Goal: Information Seeking & Learning: Learn about a topic

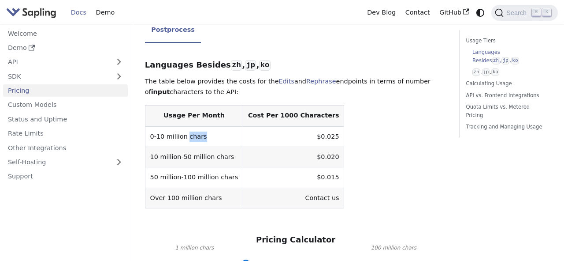
drag, startPoint x: 188, startPoint y: 135, endPoint x: 212, endPoint y: 138, distance: 23.5
click at [212, 138] on td "0-10 million chars" at bounding box center [194, 136] width 98 height 21
drag, startPoint x: 239, startPoint y: 118, endPoint x: 304, endPoint y: 115, distance: 65.8
click at [304, 116] on th "Cost Per 1000 Characters" at bounding box center [293, 115] width 101 height 21
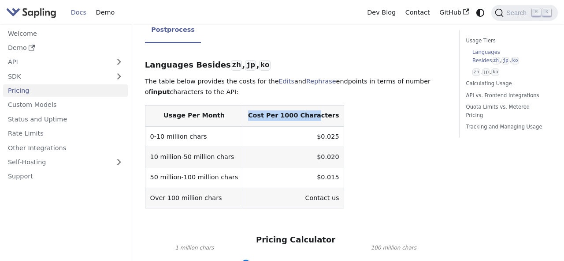
click at [304, 115] on th "Cost Per 1000 Characters" at bounding box center [293, 115] width 101 height 21
click at [311, 115] on th "Cost Per 1000 Characters" at bounding box center [293, 115] width 101 height 21
drag, startPoint x: 270, startPoint y: 115, endPoint x: 315, endPoint y: 114, distance: 44.6
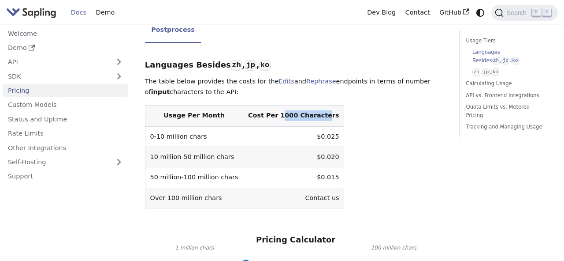
click at [315, 114] on th "Cost Per 1000 Characters" at bounding box center [293, 115] width 101 height 21
click at [277, 113] on th "Cost Per 1000 Characters" at bounding box center [293, 115] width 101 height 21
click at [282, 115] on th "Cost Per 1000 Characters" at bounding box center [293, 115] width 101 height 21
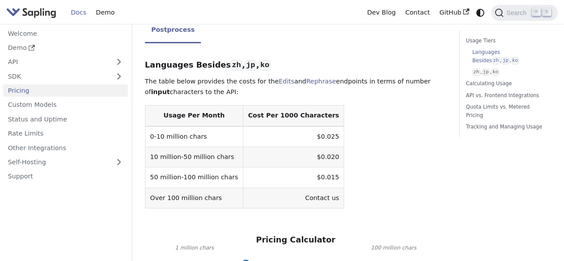
click at [195, 139] on td "0-10 million chars" at bounding box center [194, 136] width 98 height 21
click at [321, 136] on td "$0.025" at bounding box center [293, 136] width 101 height 21
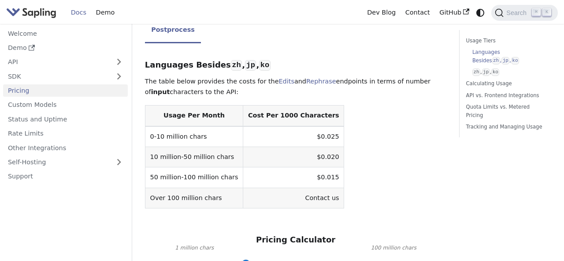
click at [317, 137] on td "$0.025" at bounding box center [293, 136] width 101 height 21
click at [316, 137] on td "$0.025" at bounding box center [293, 136] width 101 height 21
click at [313, 136] on td "$0.025" at bounding box center [293, 136] width 101 height 21
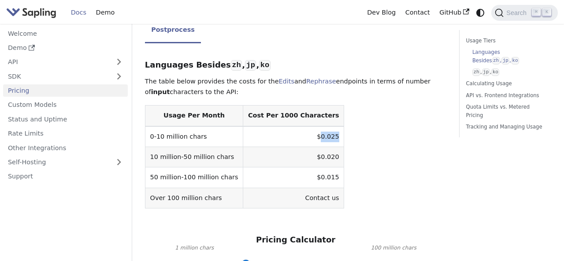
click at [313, 136] on td "$0.025" at bounding box center [293, 136] width 101 height 21
click at [318, 138] on td "$0.025" at bounding box center [293, 136] width 101 height 21
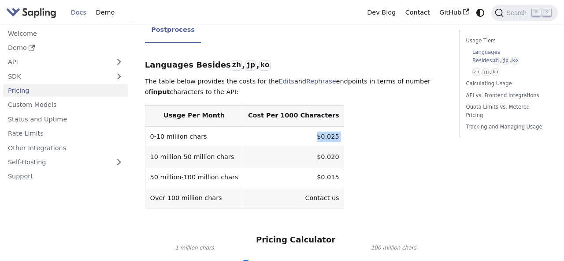
click at [318, 138] on td "$0.025" at bounding box center [293, 136] width 101 height 21
click at [275, 119] on th "Cost Per 1000 Characters" at bounding box center [293, 115] width 101 height 21
click at [279, 115] on th "Cost Per 1000 Characters" at bounding box center [293, 115] width 101 height 21
click at [308, 136] on td "$0.025" at bounding box center [293, 136] width 101 height 21
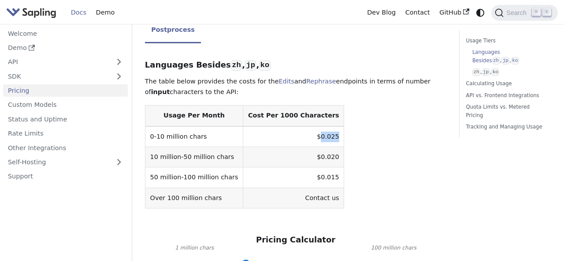
click at [308, 136] on td "$0.025" at bounding box center [293, 136] width 101 height 21
click at [383, 164] on table "Usage Per Month Cost Per 1000 Characters 0-10 million chars $0.025 10 million-5…" at bounding box center [296, 156] width 302 height 103
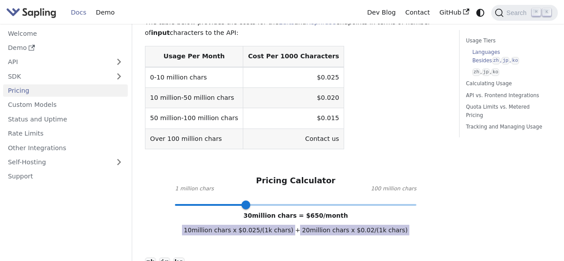
scroll to position [312, 0]
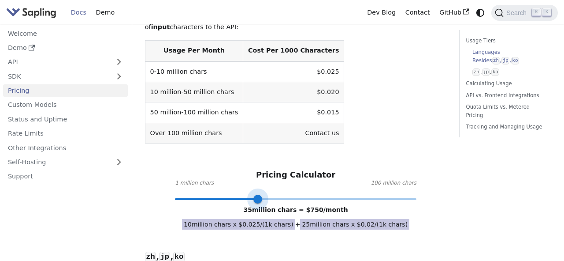
drag, startPoint x: 245, startPoint y: 202, endPoint x: 258, endPoint y: 201, distance: 13.3
click at [258, 201] on span at bounding box center [258, 198] width 9 height 9
drag, startPoint x: 258, startPoint y: 201, endPoint x: 209, endPoint y: 198, distance: 48.6
click at [209, 198] on span at bounding box center [209, 198] width 9 height 9
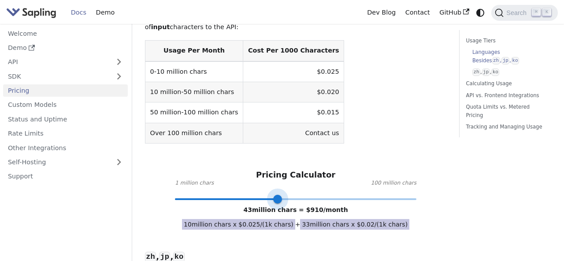
type input "1"
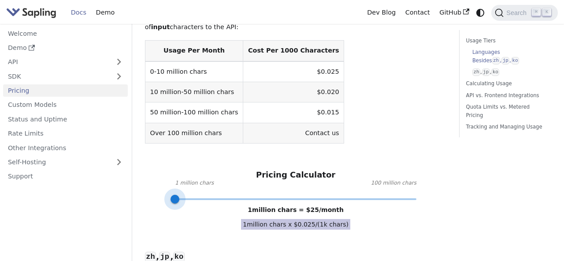
drag, startPoint x: 209, startPoint y: 195, endPoint x: 170, endPoint y: 202, distance: 39.4
click at [171, 202] on span at bounding box center [175, 198] width 9 height 9
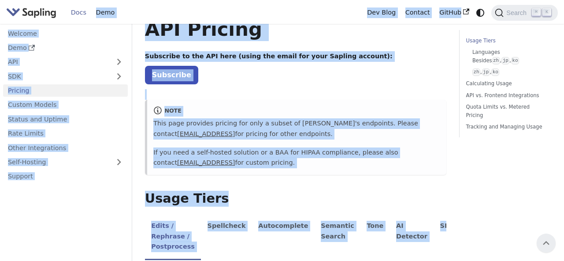
scroll to position [0, 0]
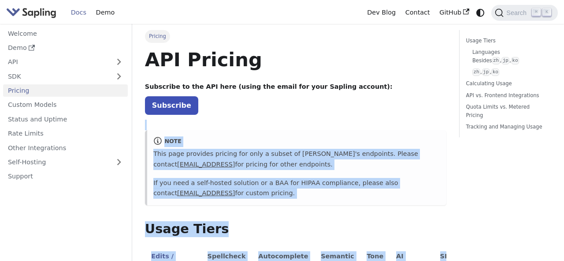
drag, startPoint x: 253, startPoint y: 145, endPoint x: 273, endPoint y: 103, distance: 47.1
click at [265, 138] on div "note" at bounding box center [296, 141] width 287 height 11
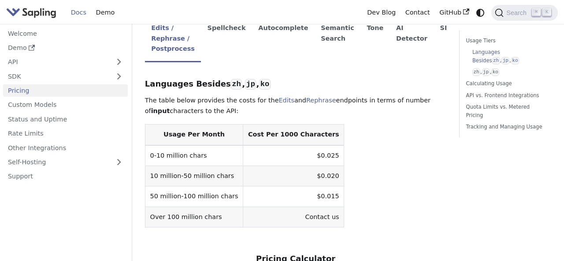
scroll to position [229, 0]
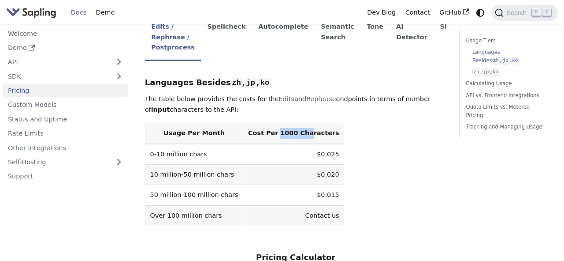
drag, startPoint x: 269, startPoint y: 129, endPoint x: 304, endPoint y: 138, distance: 35.9
click at [304, 138] on th "Cost Per 1000 Characters" at bounding box center [293, 133] width 101 height 21
click at [309, 153] on td "$0.025" at bounding box center [293, 154] width 101 height 21
drag, startPoint x: 302, startPoint y: 153, endPoint x: 324, endPoint y: 153, distance: 22.5
click at [325, 153] on td "$0.025" at bounding box center [293, 154] width 101 height 21
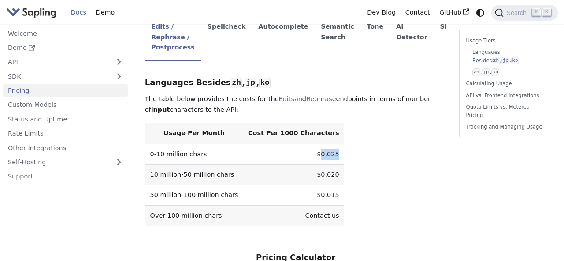
click at [324, 153] on td "$0.025" at bounding box center [293, 154] width 101 height 21
drag, startPoint x: 299, startPoint y: 156, endPoint x: 329, endPoint y: 153, distance: 30.5
click at [329, 153] on table "Usage Per Month Cost Per 1000 Characters 0-10 million chars $0.025 10 million-5…" at bounding box center [296, 174] width 302 height 103
click at [275, 133] on th "Cost Per 1000 Characters" at bounding box center [293, 133] width 101 height 21
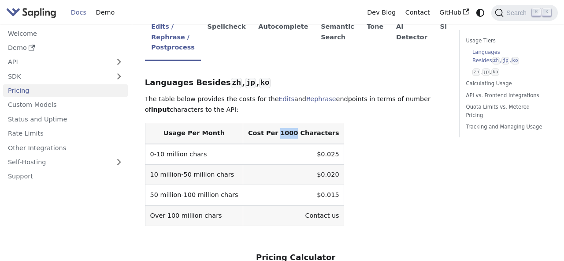
click at [275, 133] on th "Cost Per 1000 Characters" at bounding box center [293, 133] width 101 height 21
click at [288, 131] on th "Cost Per 1000 Characters" at bounding box center [293, 133] width 101 height 21
click at [271, 130] on th "Cost Per 1000 Characters" at bounding box center [293, 133] width 101 height 21
click at [347, 136] on table "Usage Per Month Cost Per 1000 Characters 0-10 million chars $0.025 10 million-5…" at bounding box center [296, 174] width 302 height 103
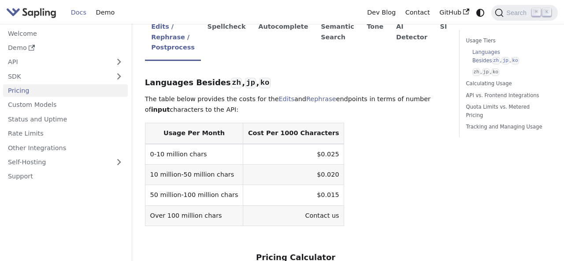
click at [276, 135] on th "Cost Per 1000 Characters" at bounding box center [293, 133] width 101 height 21
click at [318, 135] on th "Cost Per 1000 Characters" at bounding box center [293, 133] width 101 height 21
click at [308, 156] on td "$0.025" at bounding box center [293, 154] width 101 height 21
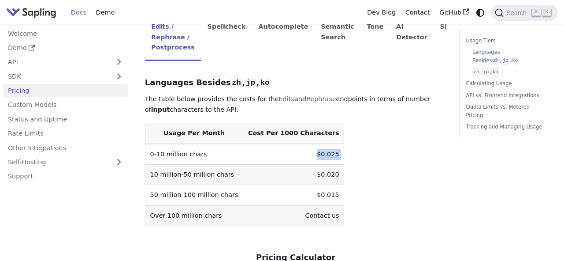
click at [308, 156] on td "$0.025" at bounding box center [293, 154] width 101 height 21
click at [318, 152] on td "$0.025" at bounding box center [293, 154] width 101 height 21
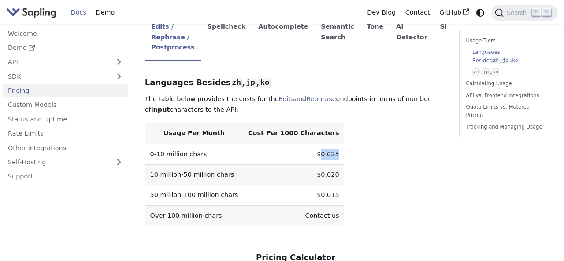
click at [318, 152] on td "$0.025" at bounding box center [293, 154] width 101 height 21
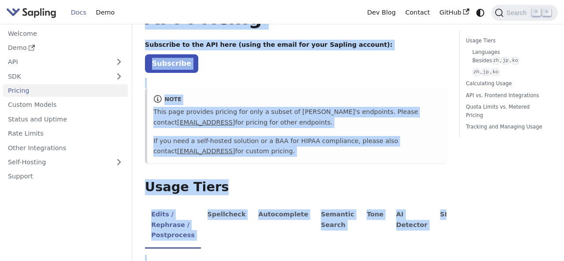
scroll to position [0, 0]
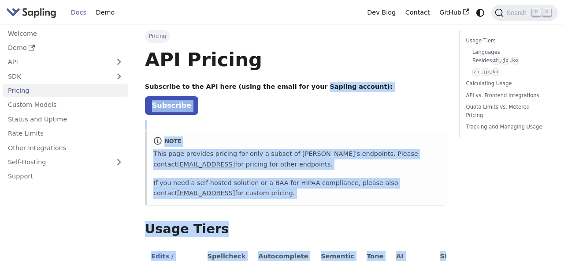
drag, startPoint x: 145, startPoint y: 85, endPoint x: 305, endPoint y: 98, distance: 160.2
click at [279, 147] on div "note This page provides pricing for only a subset of [PERSON_NAME]'s endpoints.…" at bounding box center [296, 167] width 302 height 75
